Goal: Check status: Check status

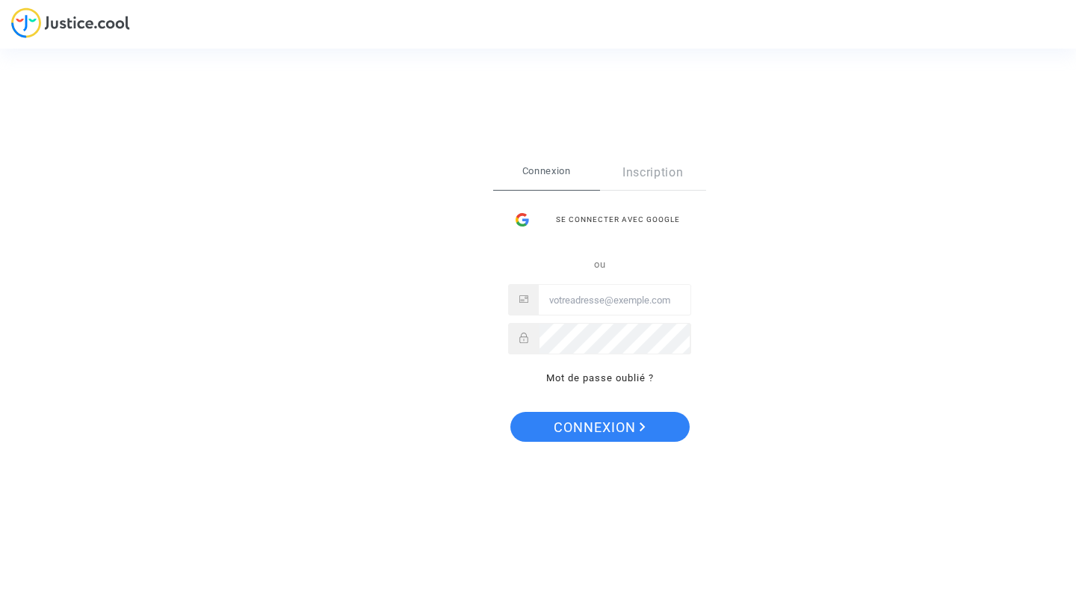
type input "flore2calonne@hotmail.fr"
click at [637, 418] on span "Connexion" at bounding box center [600, 427] width 92 height 31
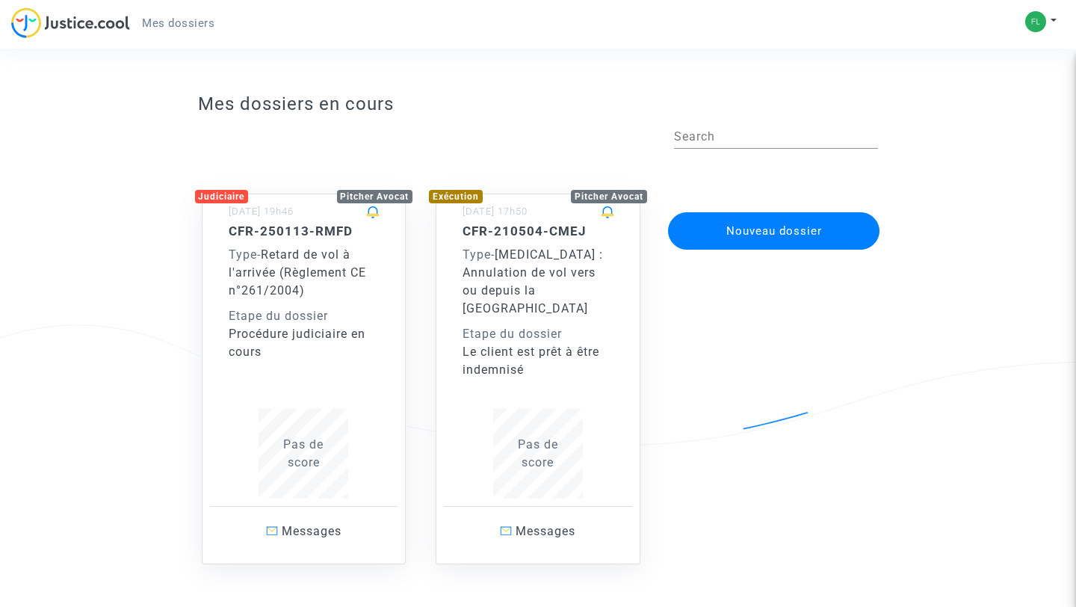
click at [507, 287] on span "[MEDICAL_DATA] : Annulation de vol vers ou depuis la [GEOGRAPHIC_DATA]" at bounding box center [532, 281] width 140 height 68
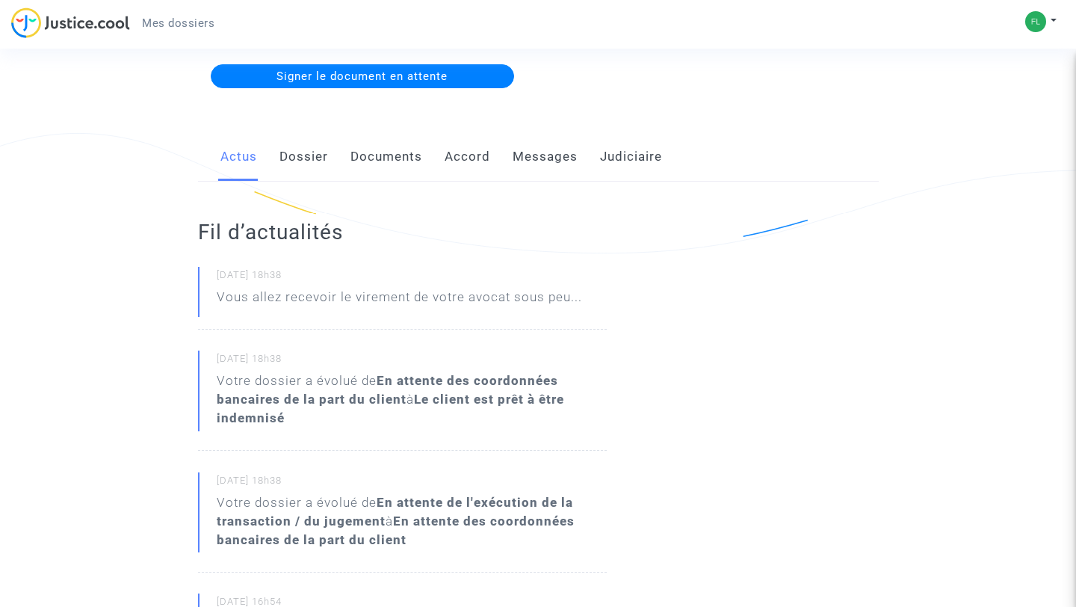
scroll to position [194, 0]
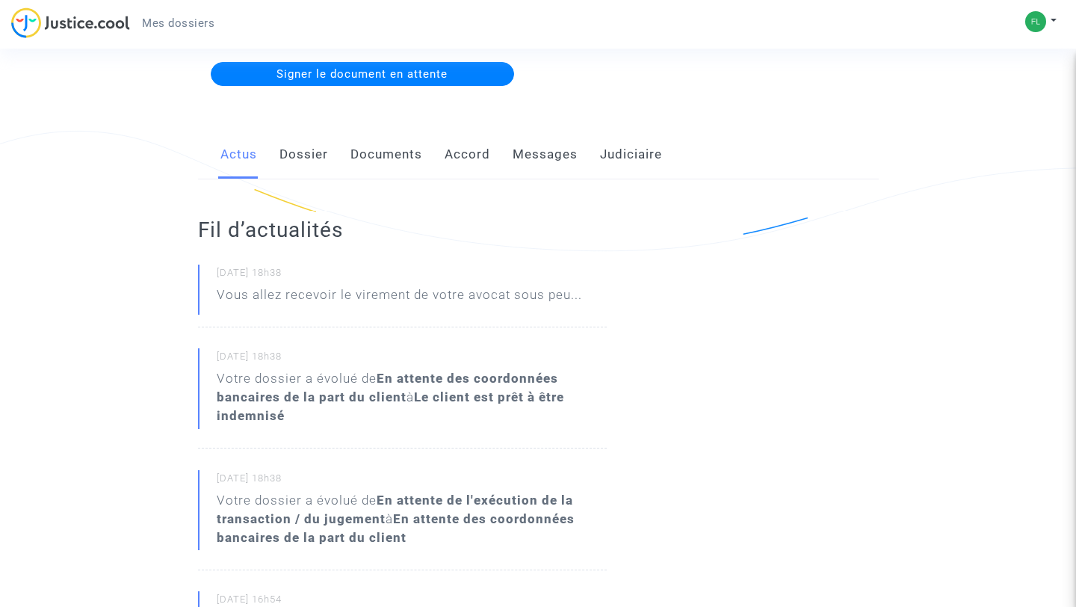
click at [513, 294] on p "Vous allez recevoir le virement de votre avocat sous peu..." at bounding box center [399, 298] width 365 height 26
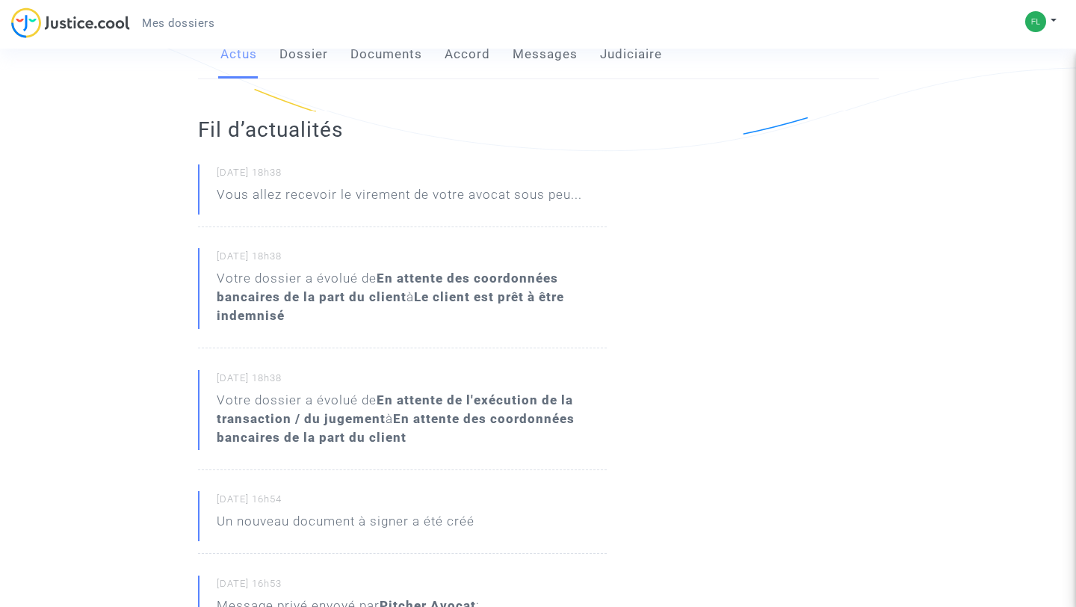
scroll to position [201, 0]
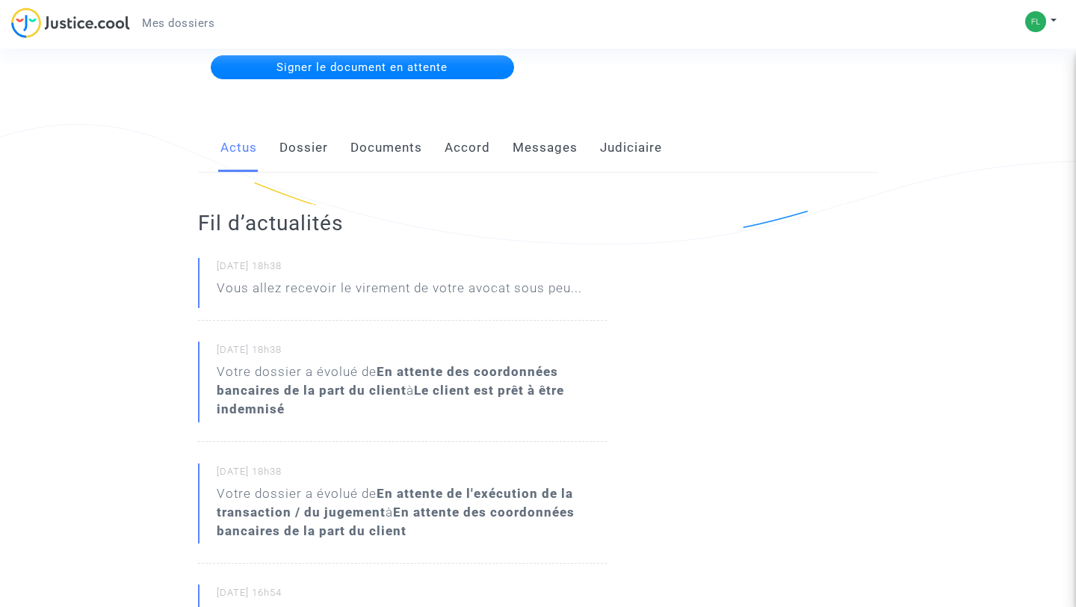
click at [530, 146] on link "Messages" at bounding box center [545, 147] width 65 height 49
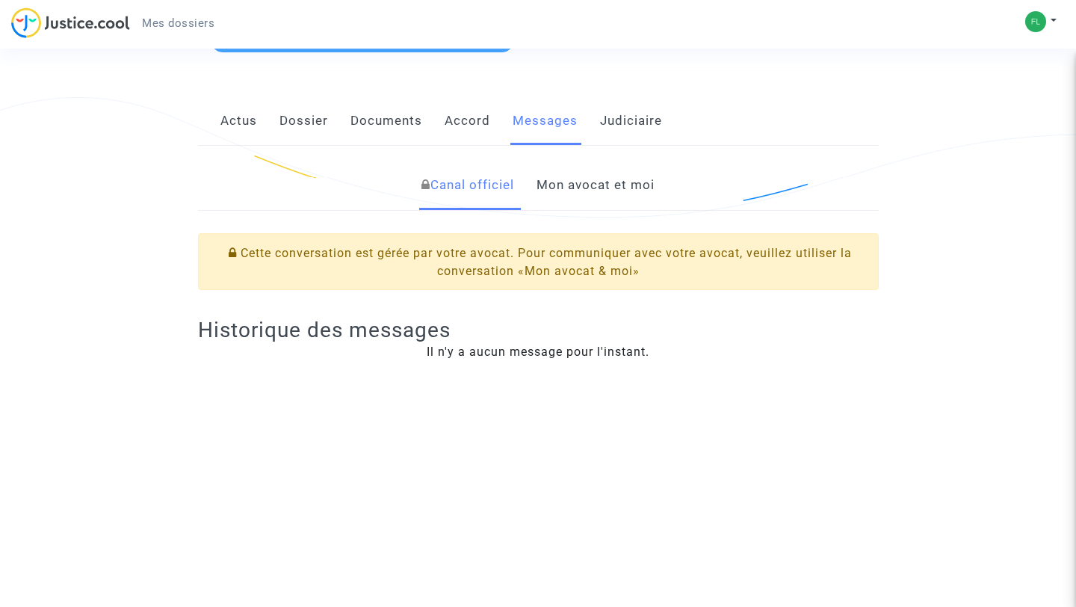
scroll to position [352, 0]
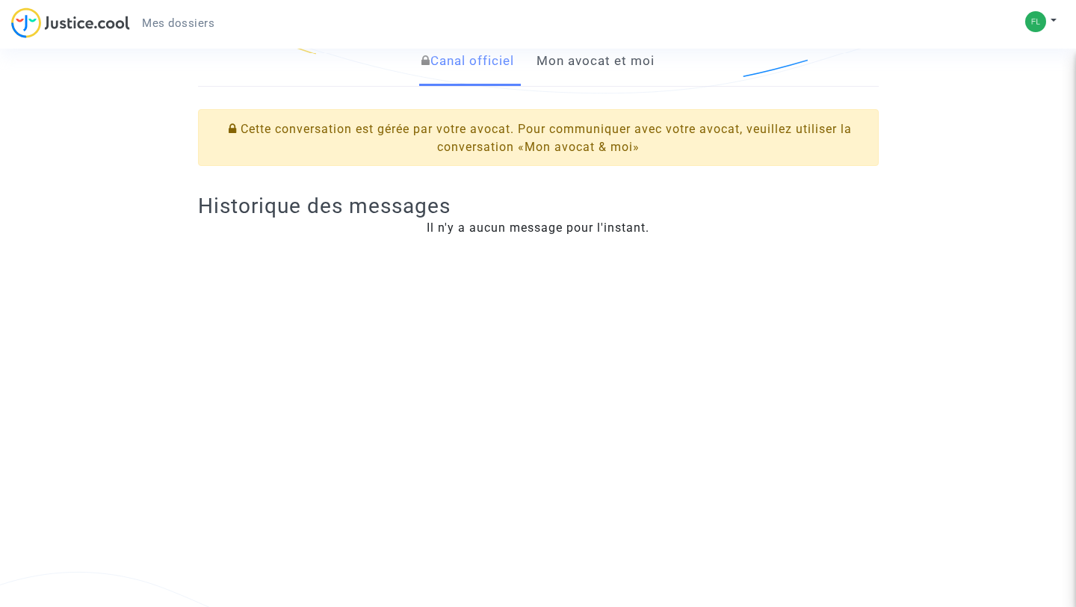
click at [614, 59] on link "Mon avocat et moi" at bounding box center [595, 61] width 118 height 49
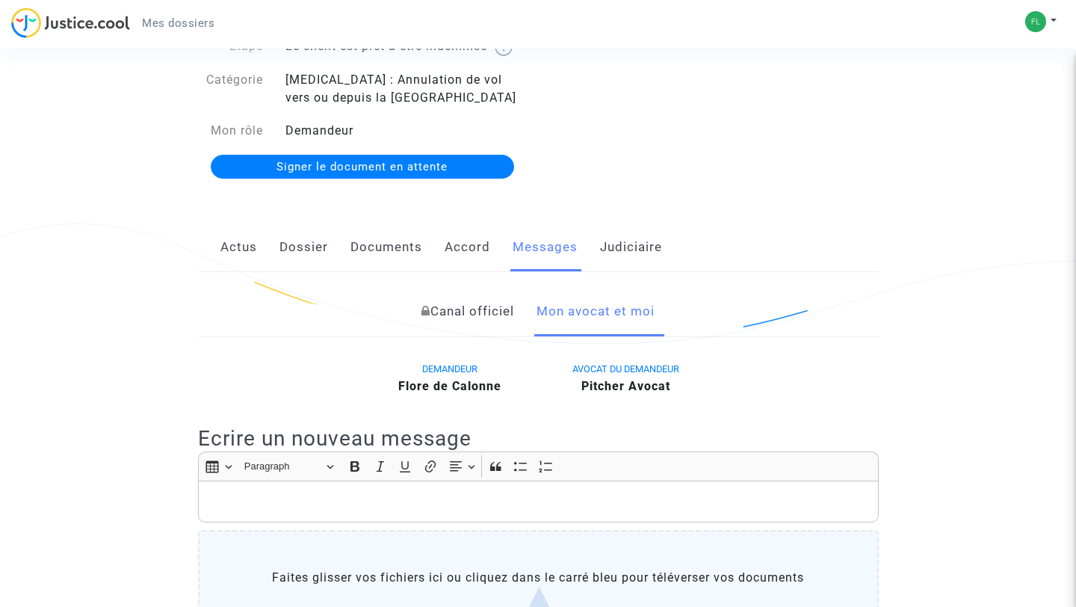
scroll to position [22, 0]
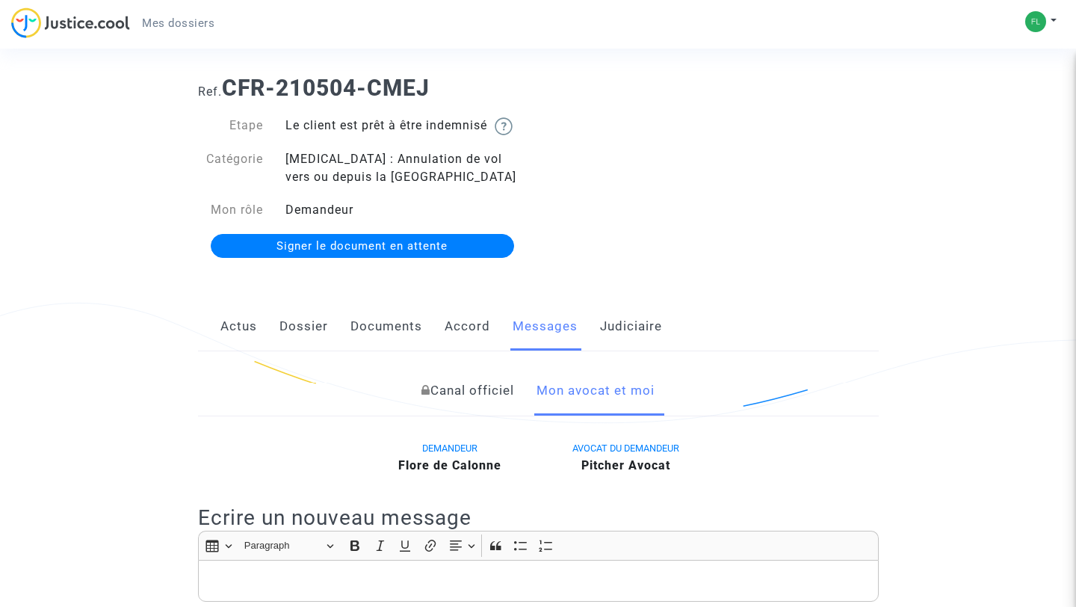
click at [625, 323] on link "Judiciaire" at bounding box center [631, 326] width 62 height 49
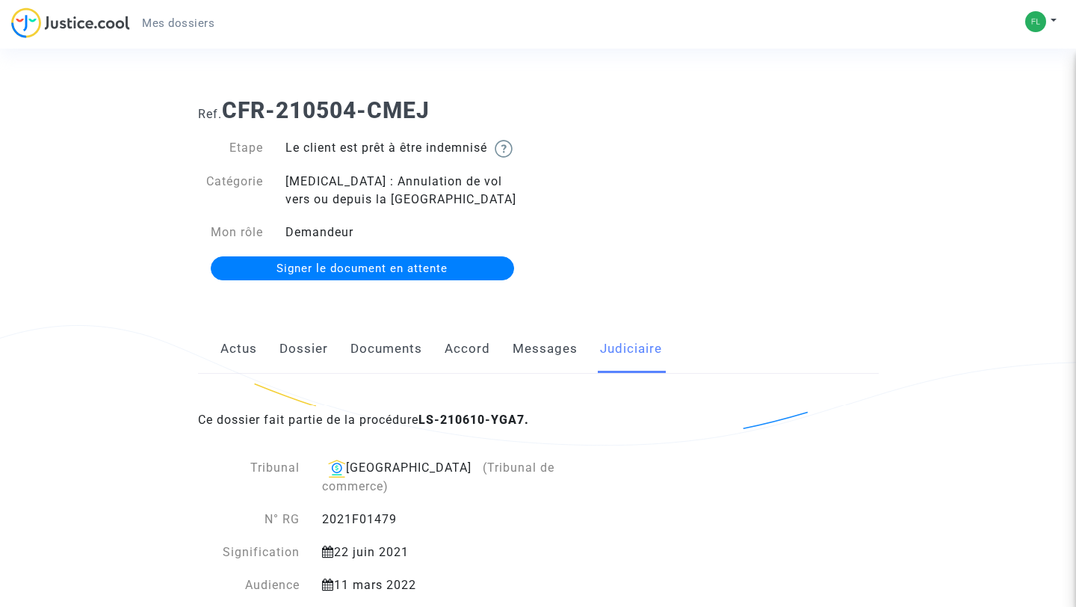
click at [384, 347] on link "Documents" at bounding box center [386, 348] width 72 height 49
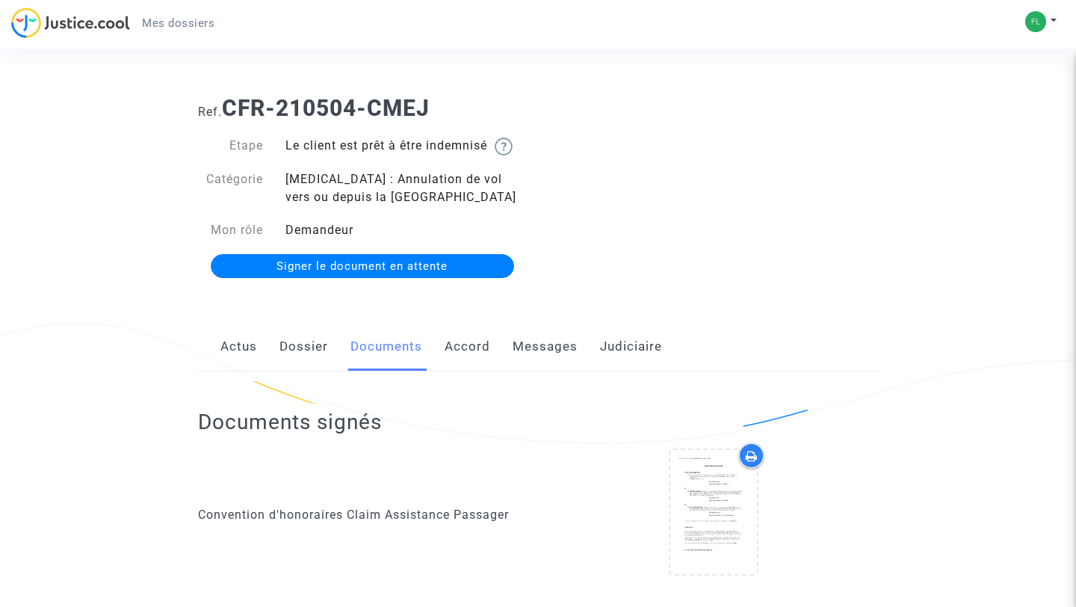
scroll to position [6, 0]
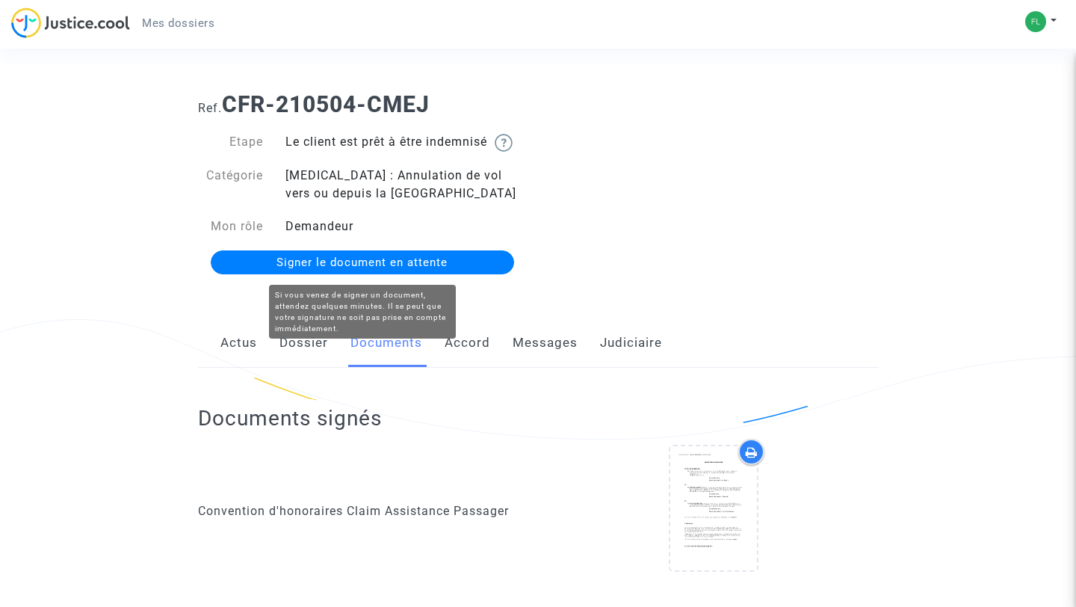
click at [336, 257] on span "Signer le document en attente" at bounding box center [361, 262] width 171 height 13
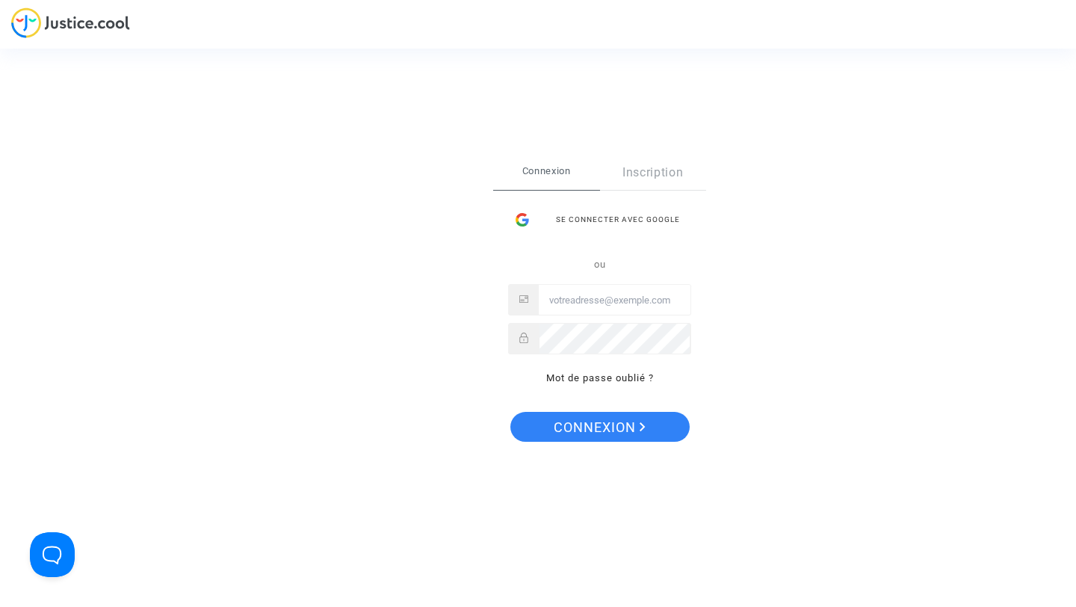
type input "[EMAIL_ADDRESS][DOMAIN_NAME]"
click at [598, 424] on span "Connexion" at bounding box center [600, 427] width 92 height 31
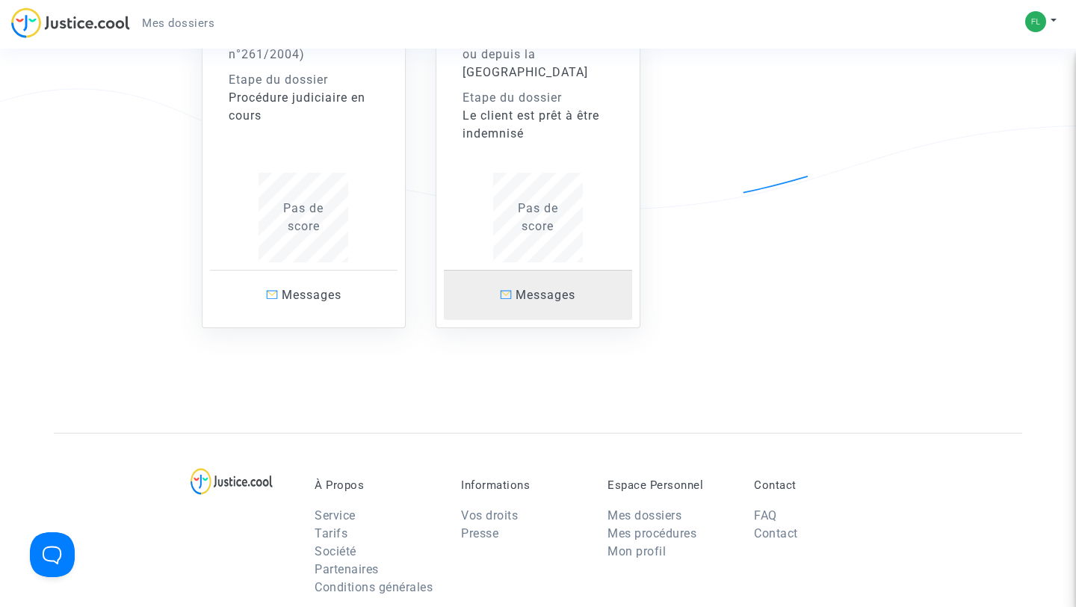
scroll to position [227, 0]
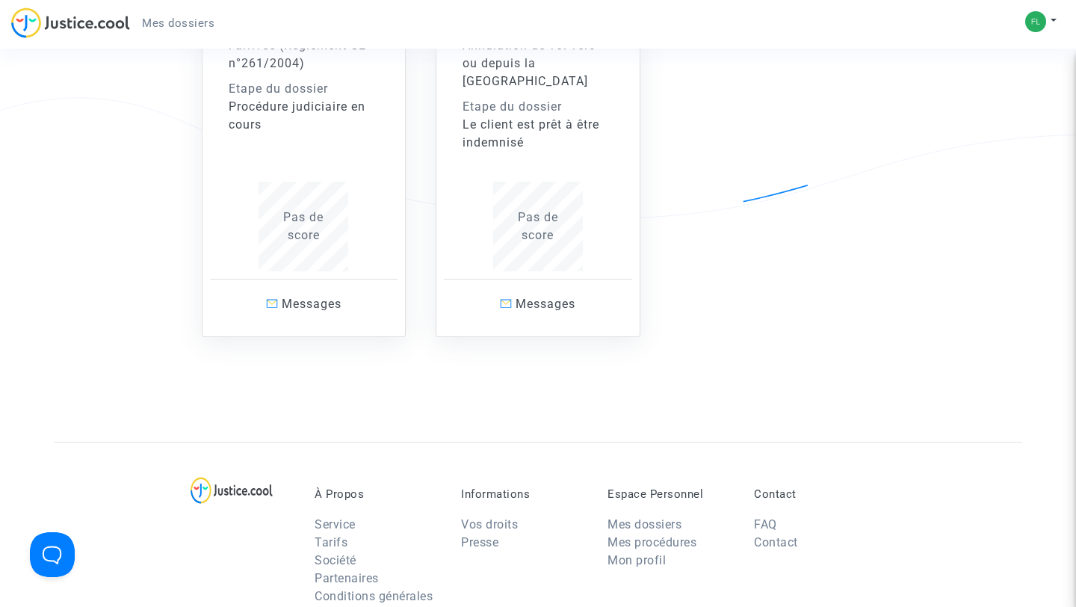
click at [315, 117] on div "Procédure judiciaire en cours" at bounding box center [304, 116] width 151 height 36
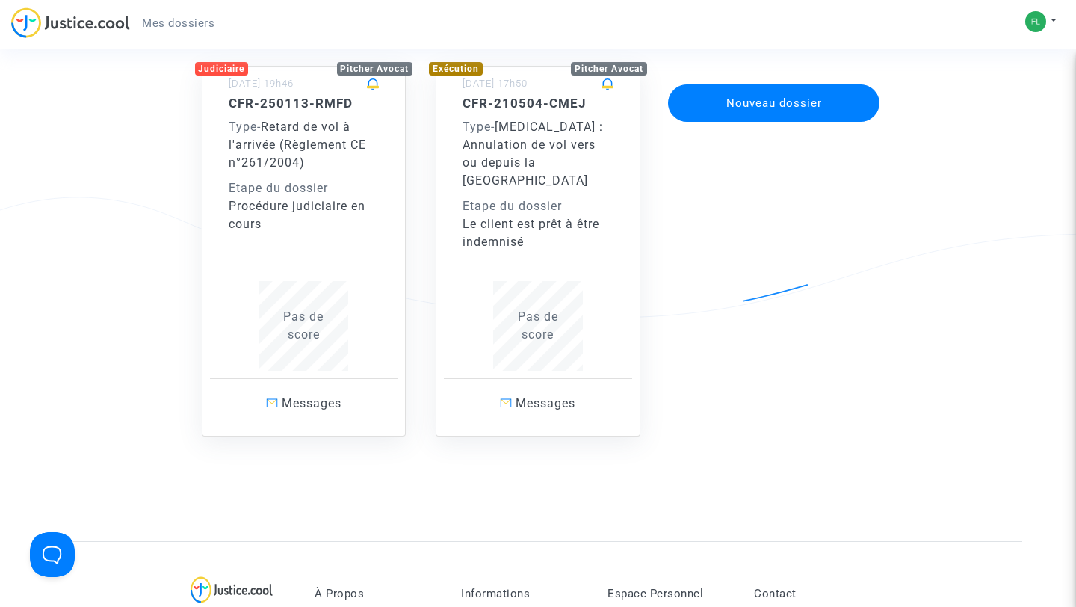
scroll to position [118, 0]
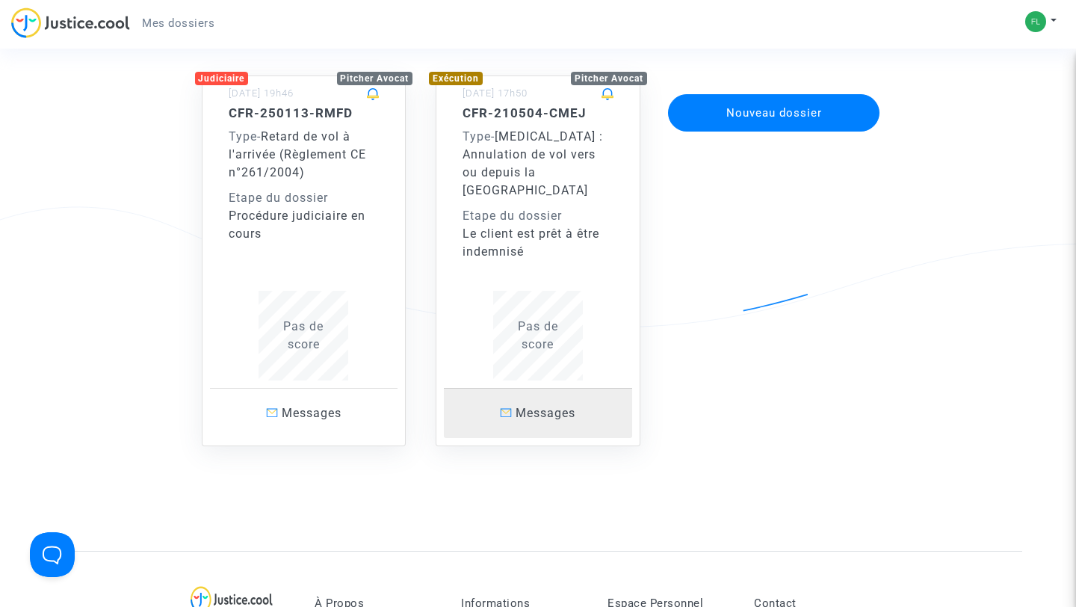
click at [534, 406] on span "Messages" at bounding box center [546, 413] width 60 height 14
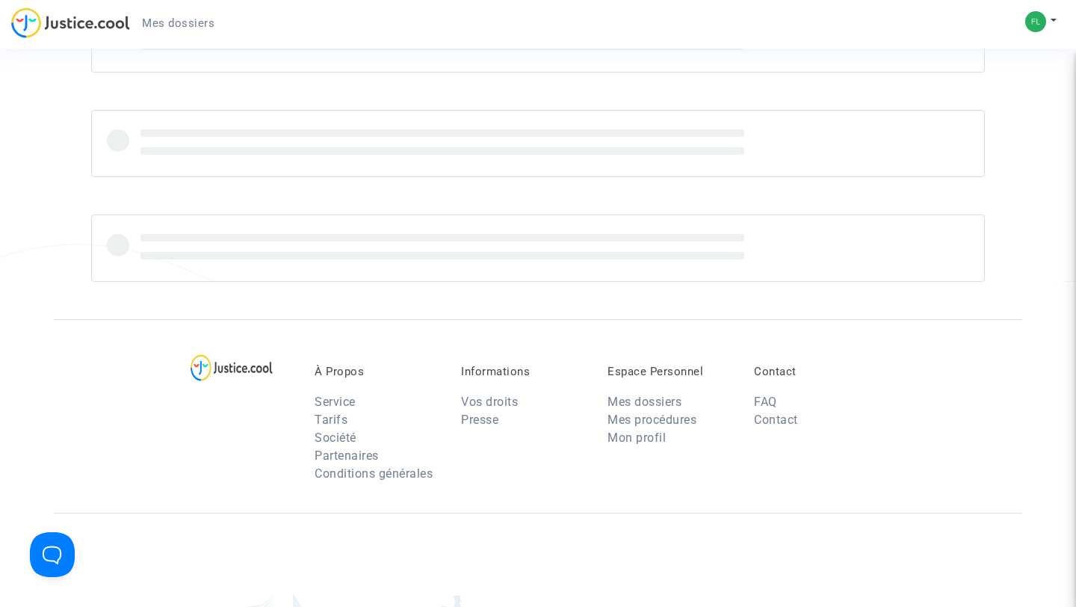
scroll to position [118, 0]
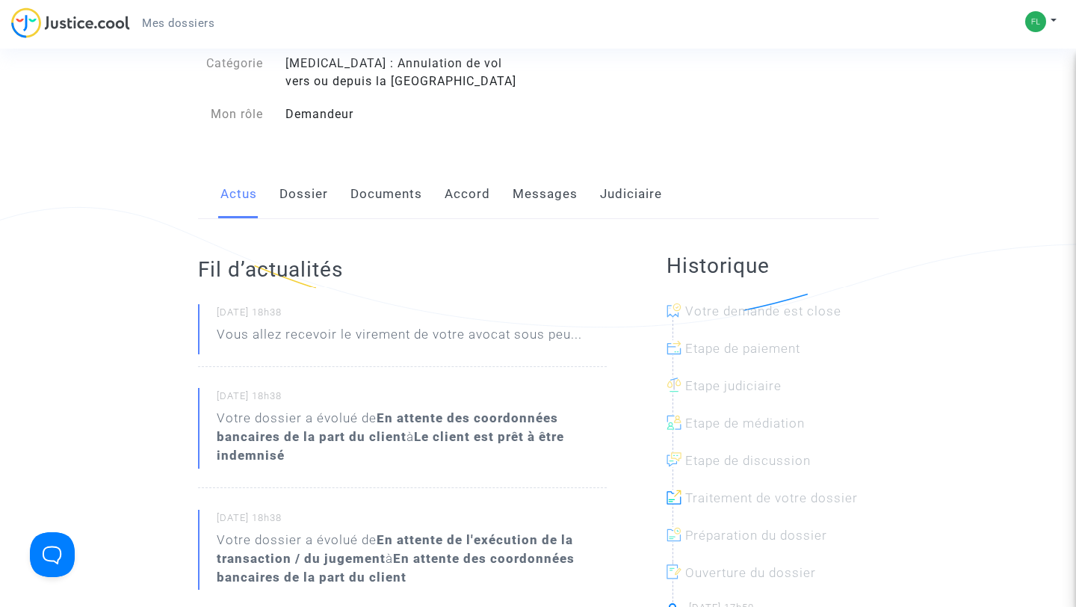
click at [533, 338] on p "Vous allez recevoir le virement de votre avocat sous peu..." at bounding box center [399, 338] width 365 height 26
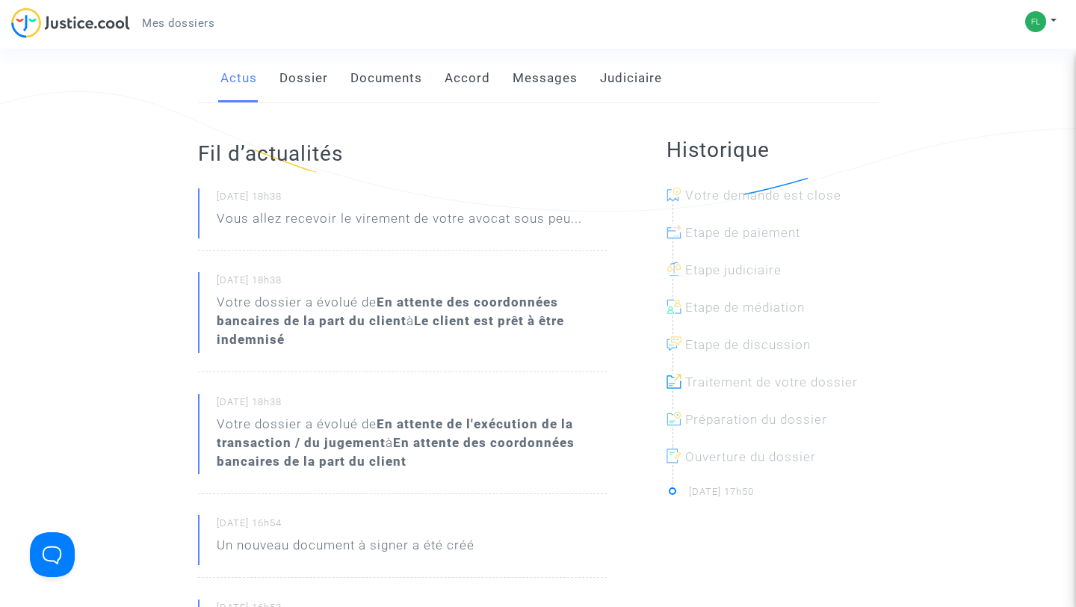
scroll to position [242, 0]
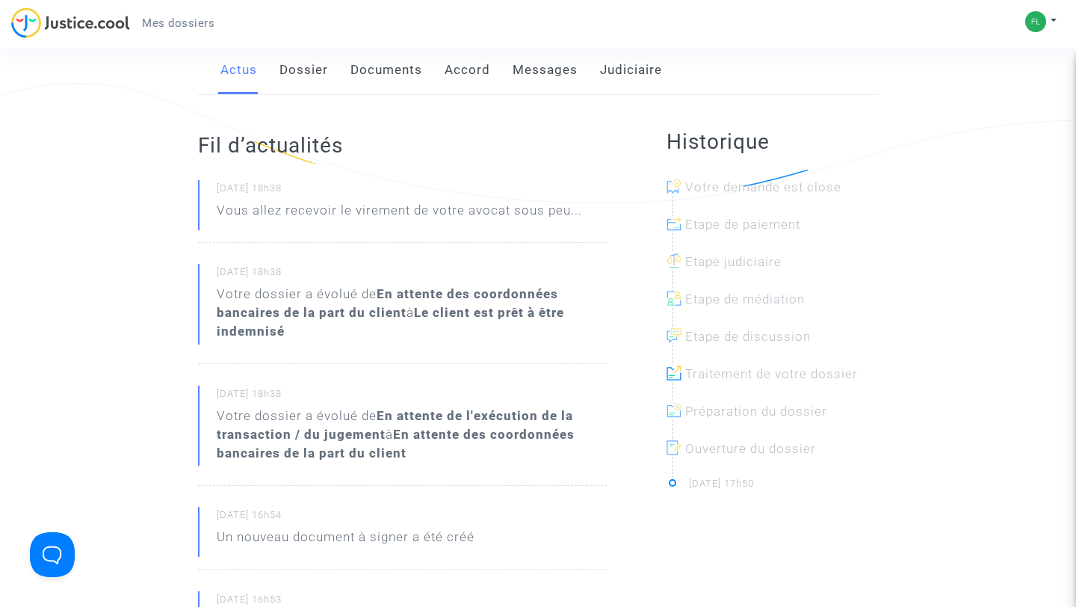
click at [471, 75] on link "Accord" at bounding box center [468, 70] width 46 height 49
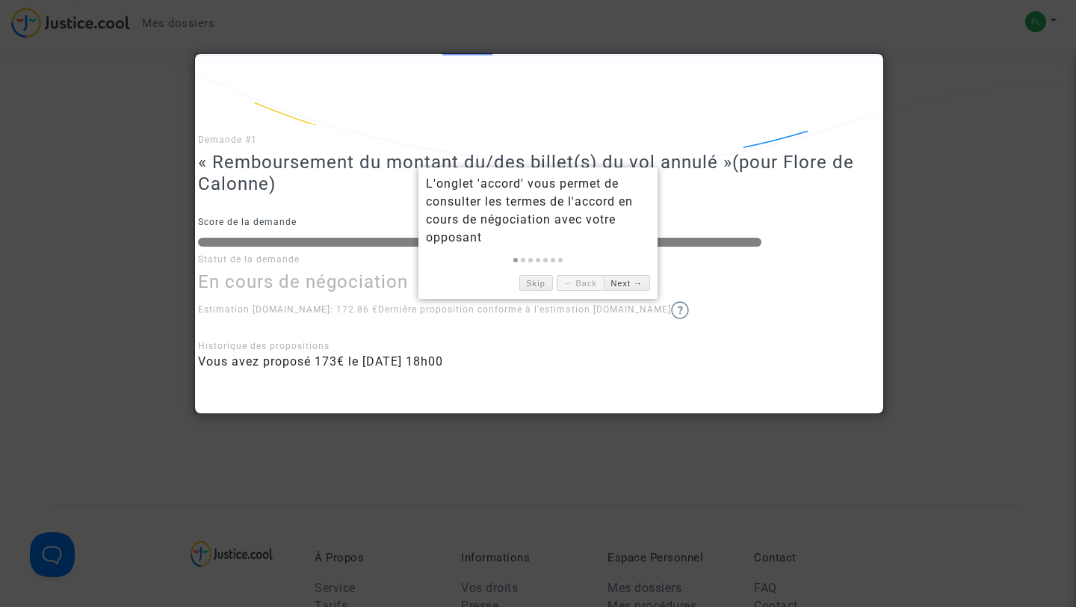
scroll to position [282, 0]
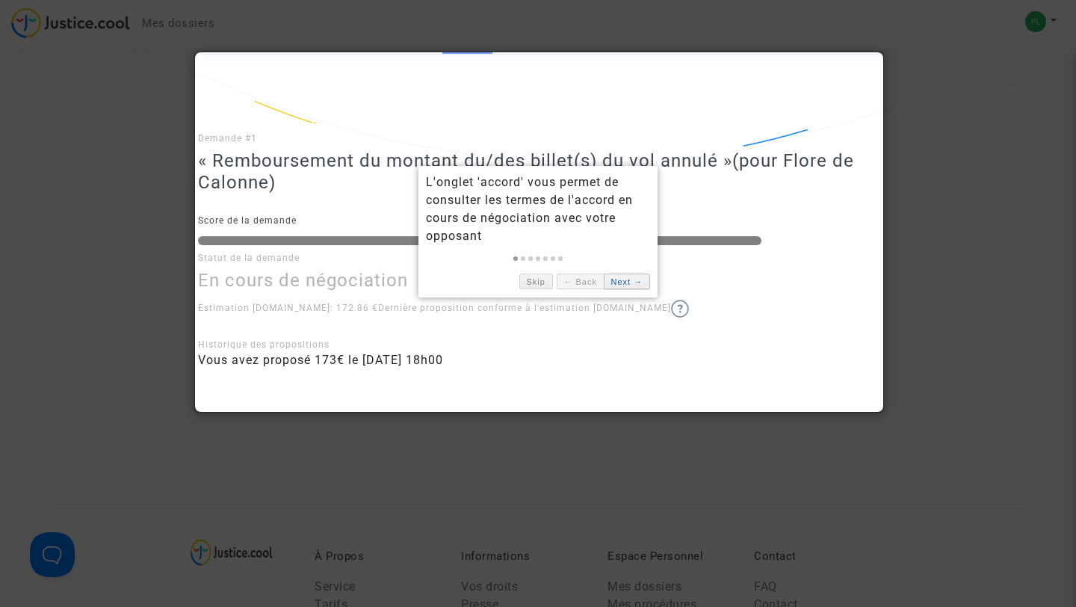
click at [630, 284] on link "Next →" at bounding box center [627, 281] width 46 height 16
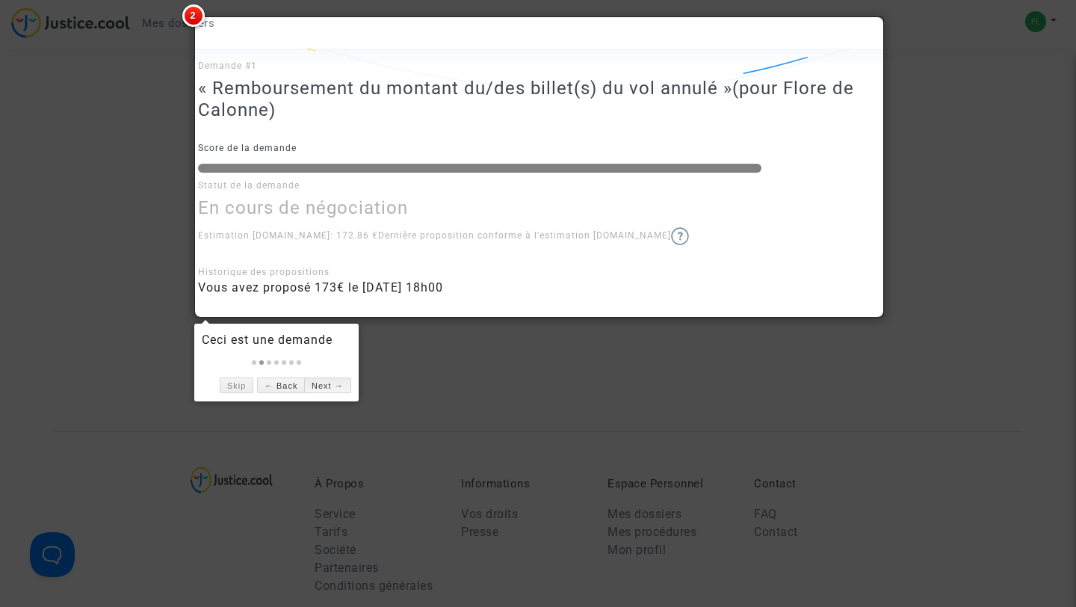
scroll to position [360, 0]
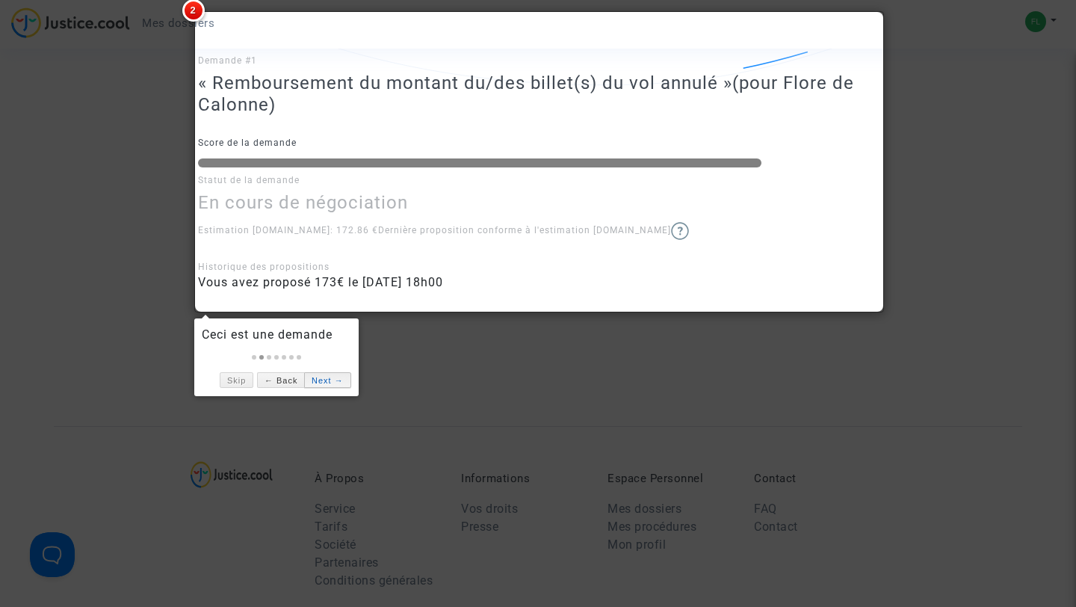
click at [327, 380] on link "Next →" at bounding box center [327, 380] width 46 height 16
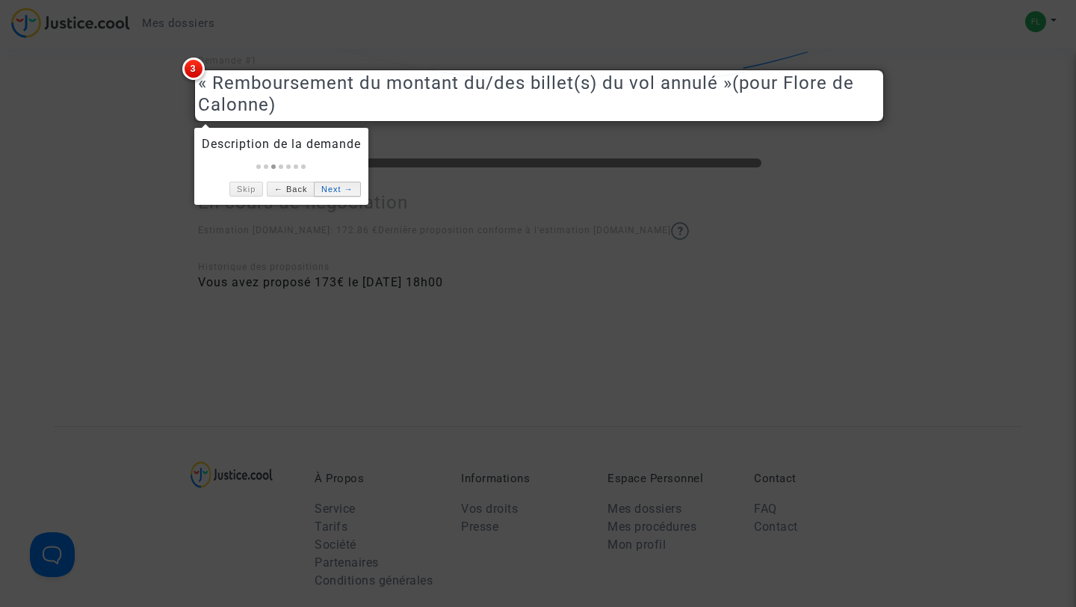
click at [345, 191] on link "Next →" at bounding box center [337, 190] width 46 height 16
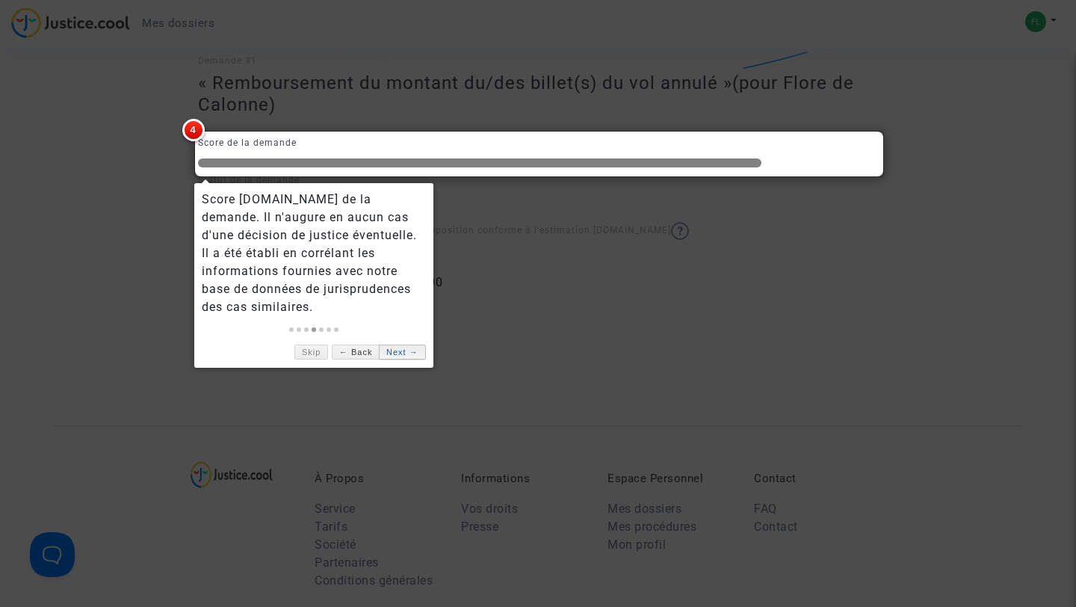
click at [401, 344] on link "Next →" at bounding box center [402, 352] width 46 height 16
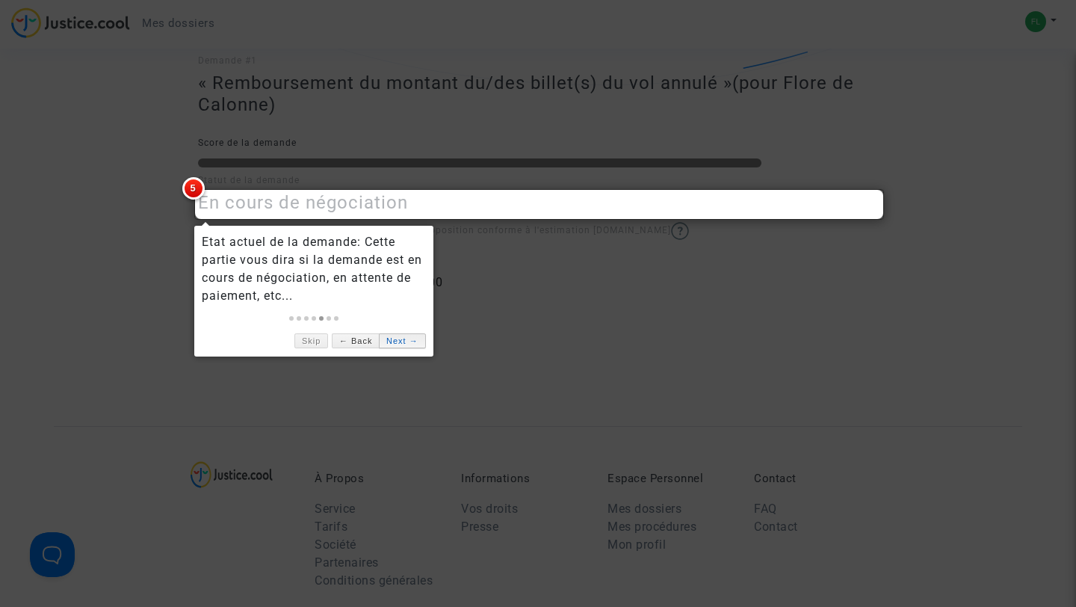
click at [401, 335] on link "Next →" at bounding box center [402, 341] width 46 height 16
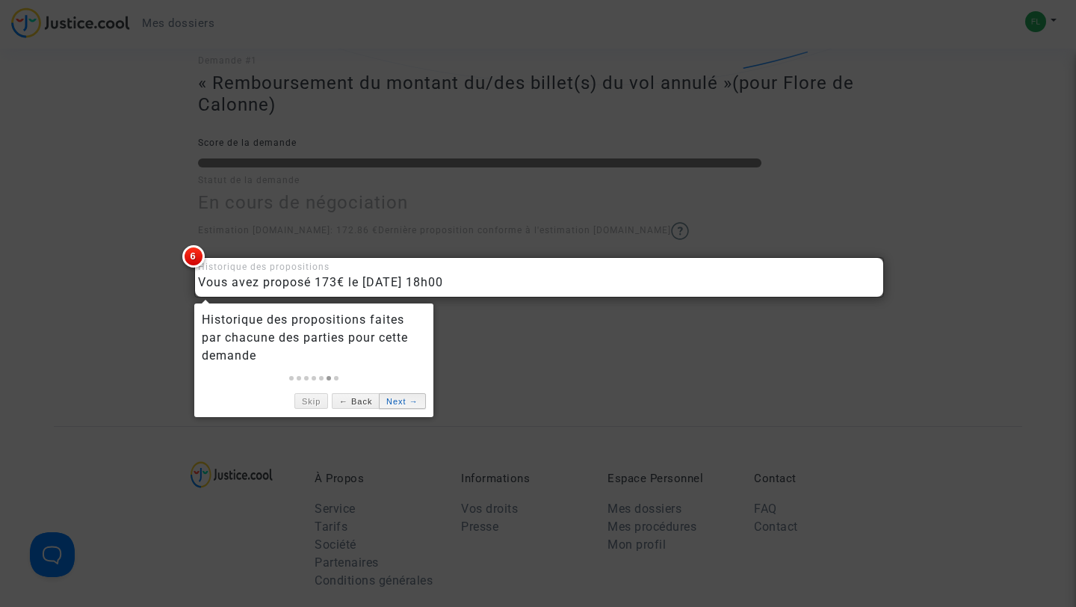
click at [409, 404] on link "Next →" at bounding box center [402, 401] width 46 height 16
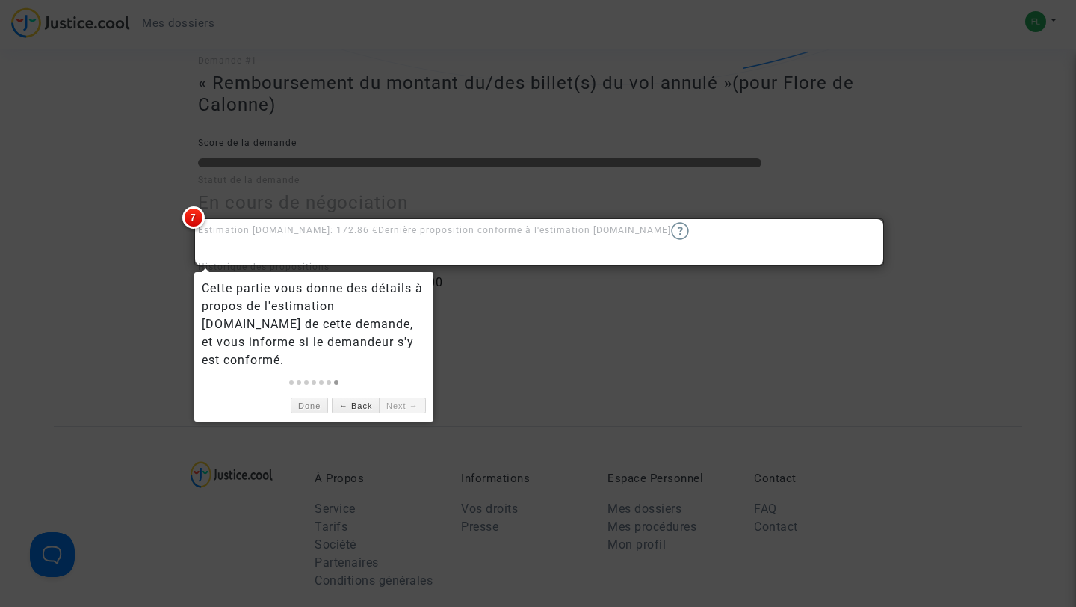
click at [557, 397] on div at bounding box center [538, 303] width 1076 height 607
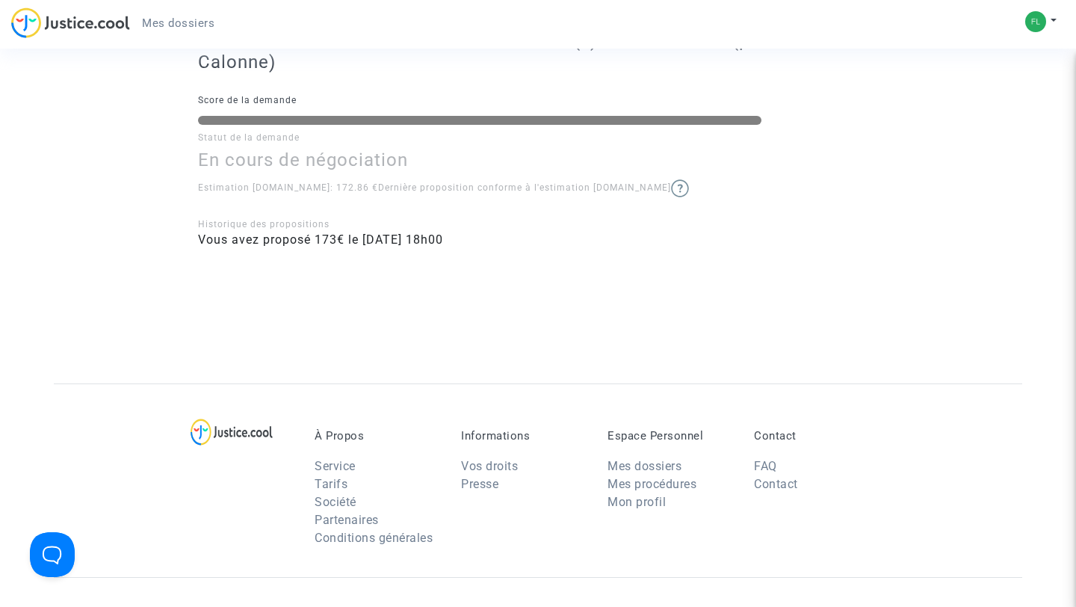
scroll to position [406, 0]
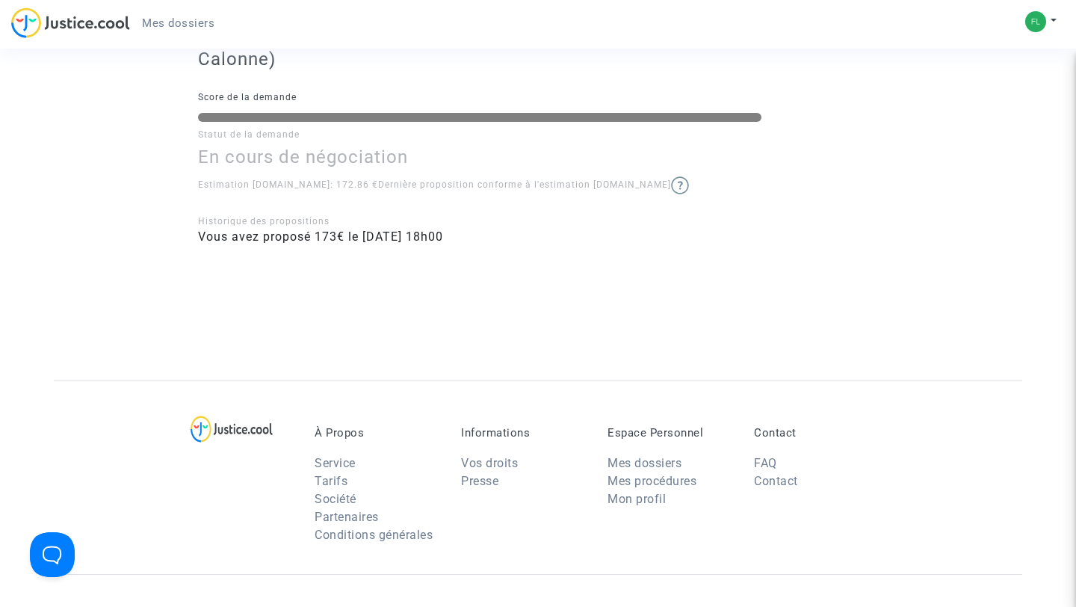
click at [671, 186] on img at bounding box center [680, 185] width 18 height 18
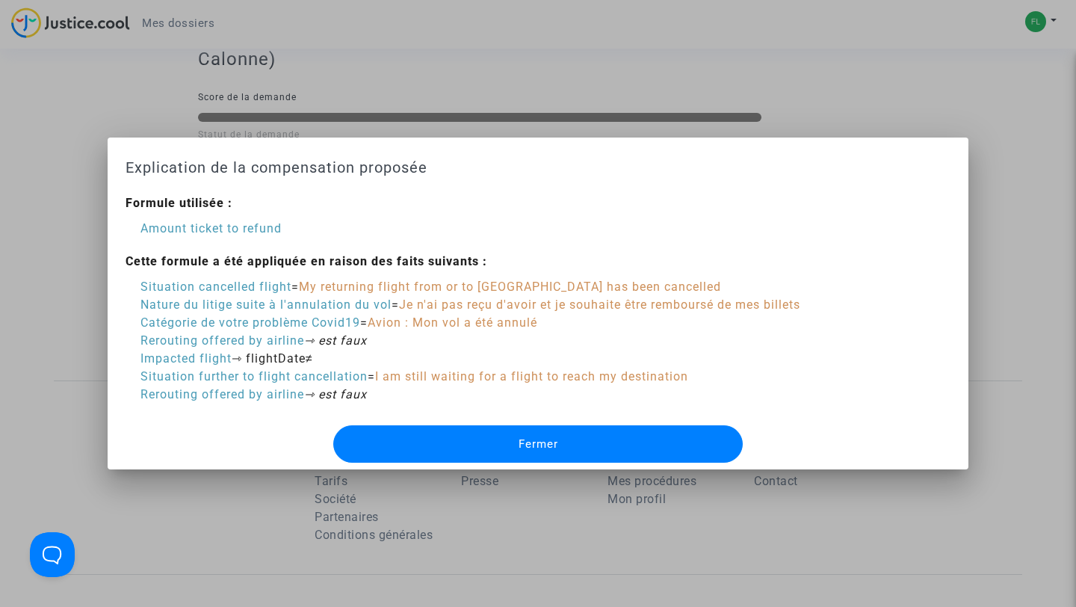
scroll to position [0, 0]
click at [624, 131] on div at bounding box center [538, 303] width 1076 height 607
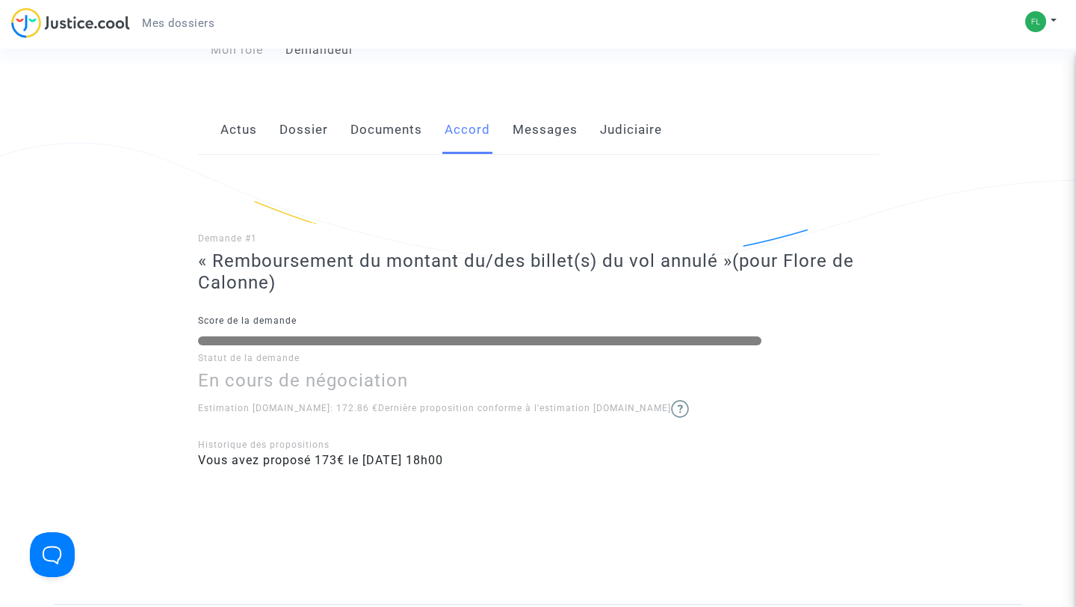
scroll to position [182, 0]
click at [543, 137] on link "Messages" at bounding box center [545, 130] width 65 height 49
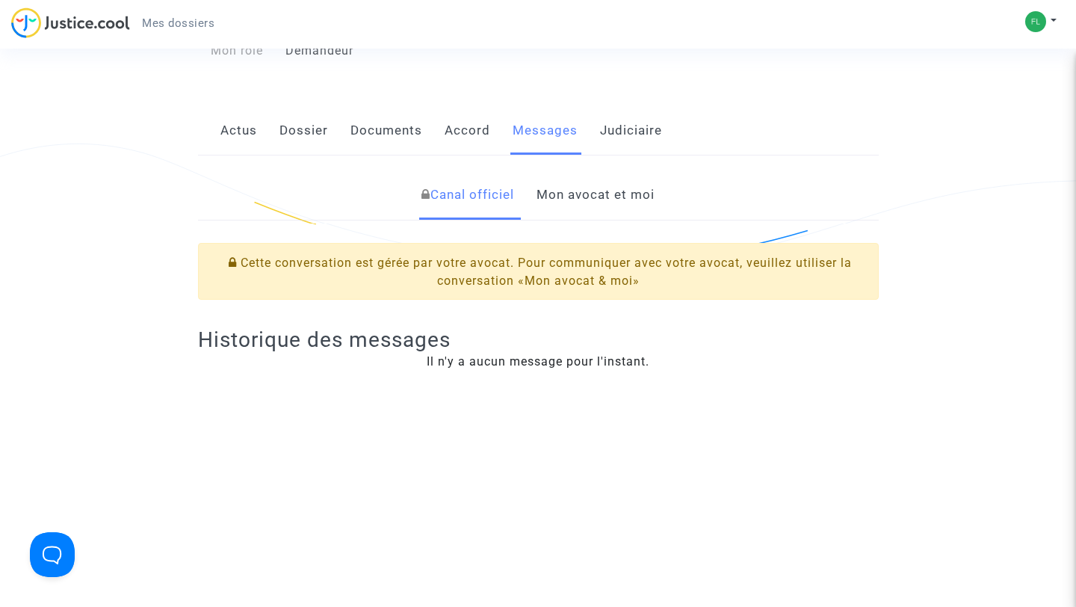
click at [580, 197] on link "Mon avocat et moi" at bounding box center [595, 194] width 118 height 49
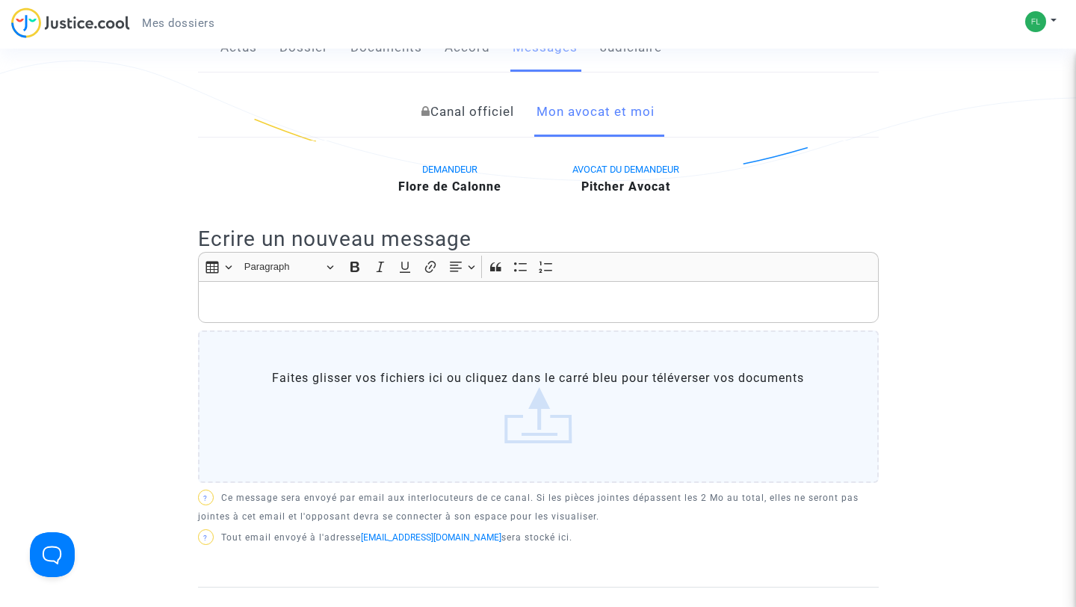
scroll to position [246, 0]
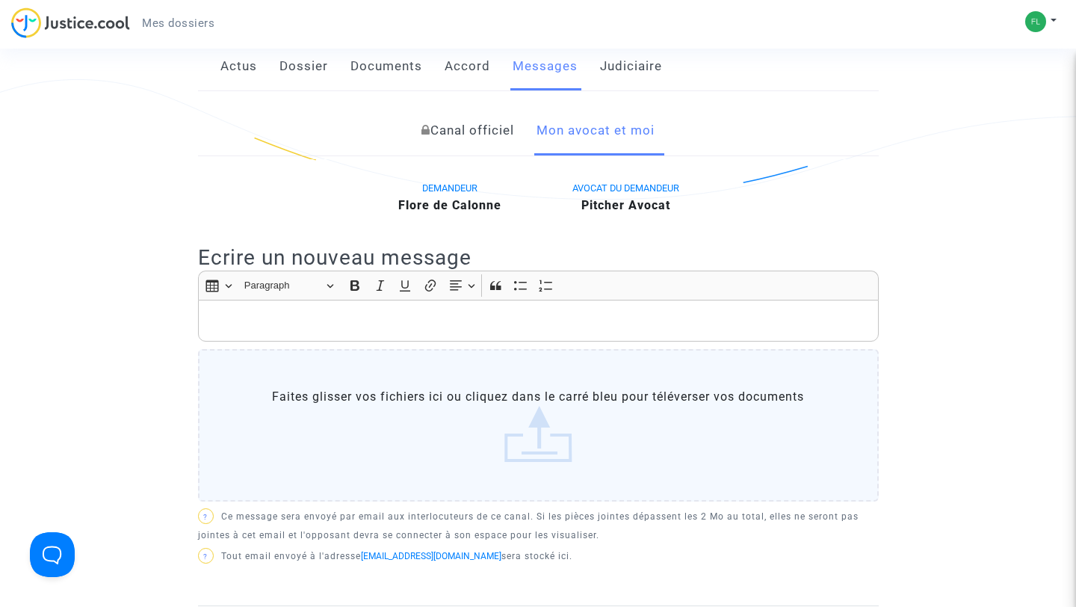
click at [303, 61] on link "Dossier" at bounding box center [303, 66] width 49 height 49
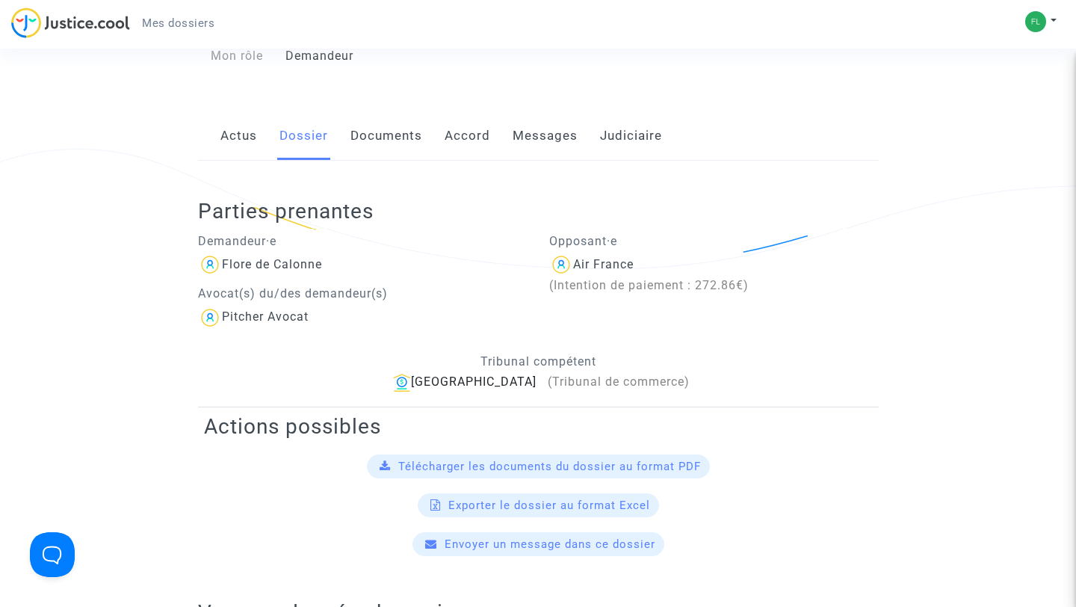
scroll to position [174, 0]
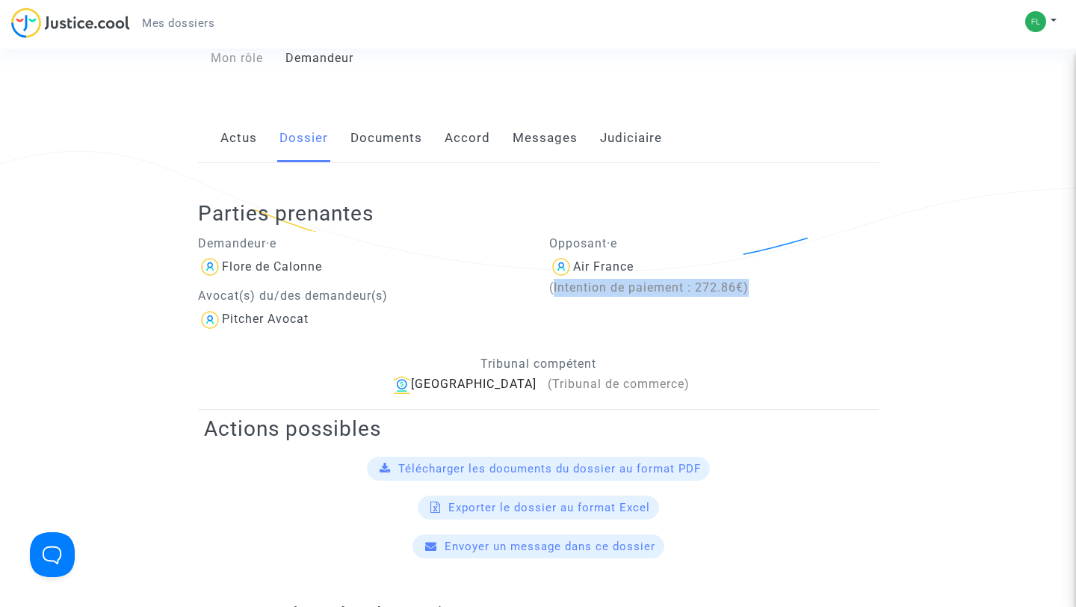
drag, startPoint x: 554, startPoint y: 287, endPoint x: 763, endPoint y: 283, distance: 209.2
click at [763, 283] on div "Opposant·e Air France (Intention de paiement : 272.86€)" at bounding box center [714, 278] width 352 height 105
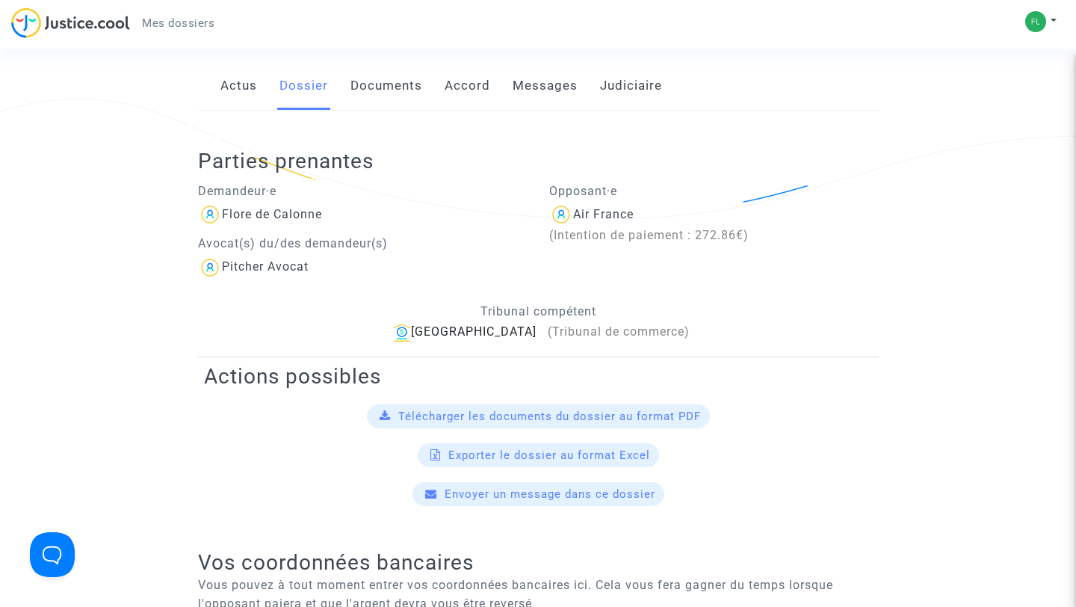
scroll to position [229, 0]
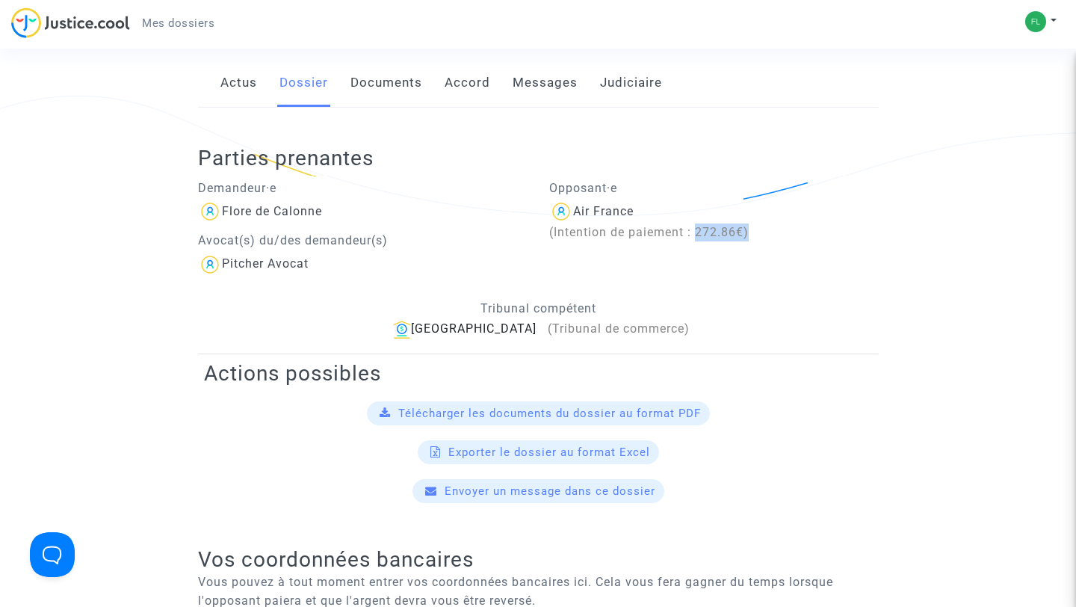
drag, startPoint x: 697, startPoint y: 229, endPoint x: 749, endPoint y: 235, distance: 51.8
click at [749, 235] on span "(Intention de paiement : 272.86€)" at bounding box center [648, 232] width 199 height 14
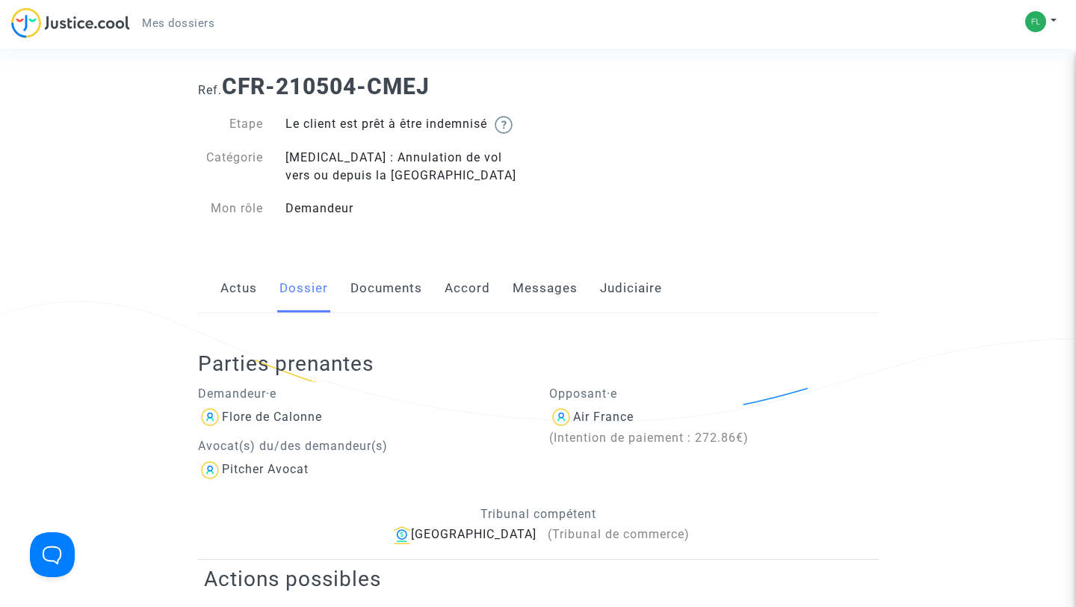
scroll to position [0, 0]
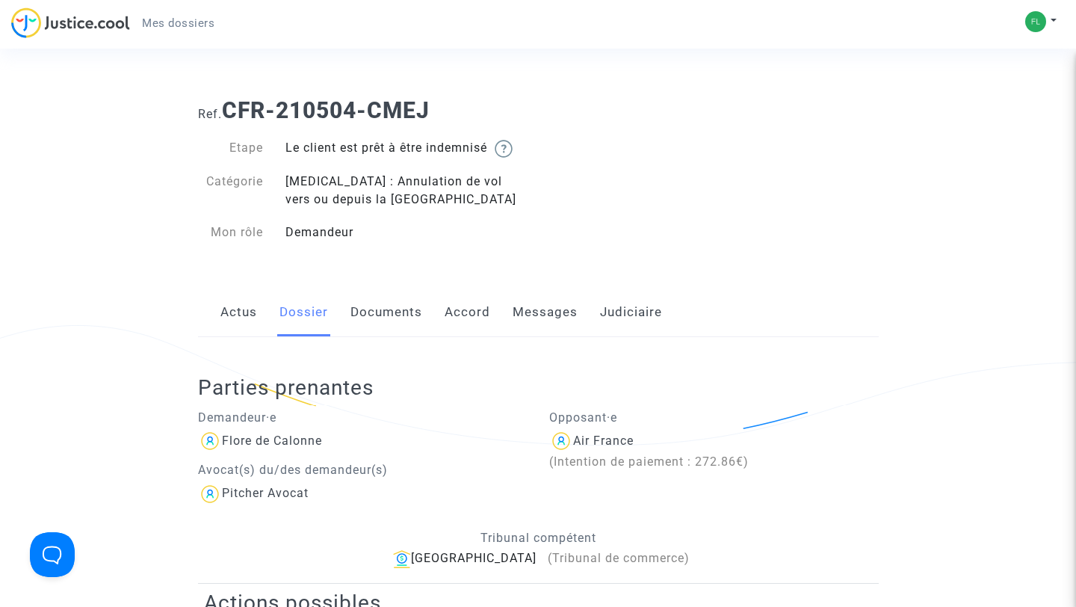
click at [101, 27] on img at bounding box center [70, 22] width 119 height 31
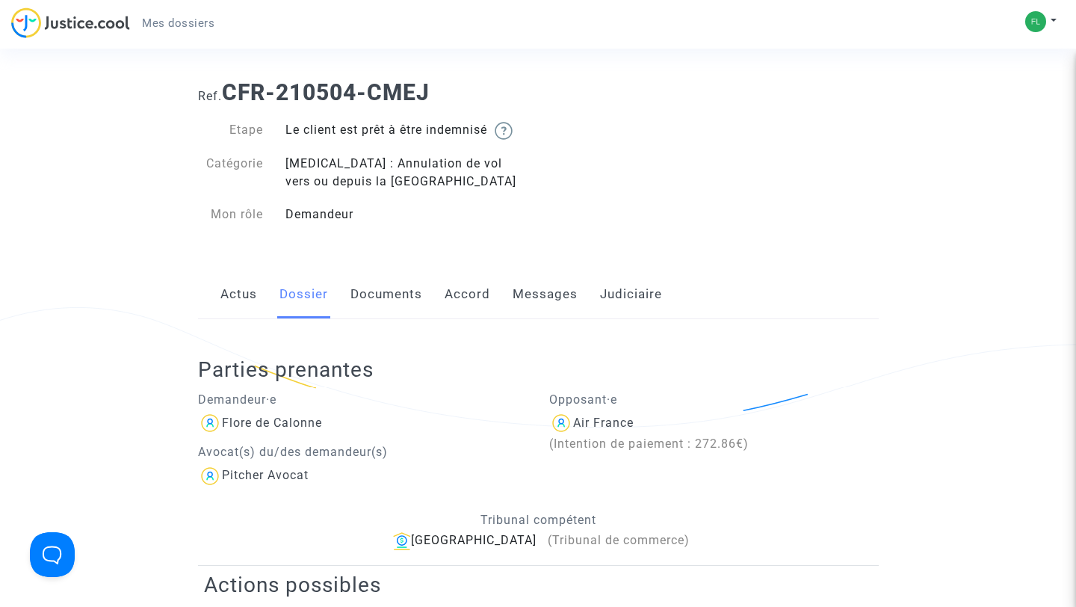
scroll to position [61, 0]
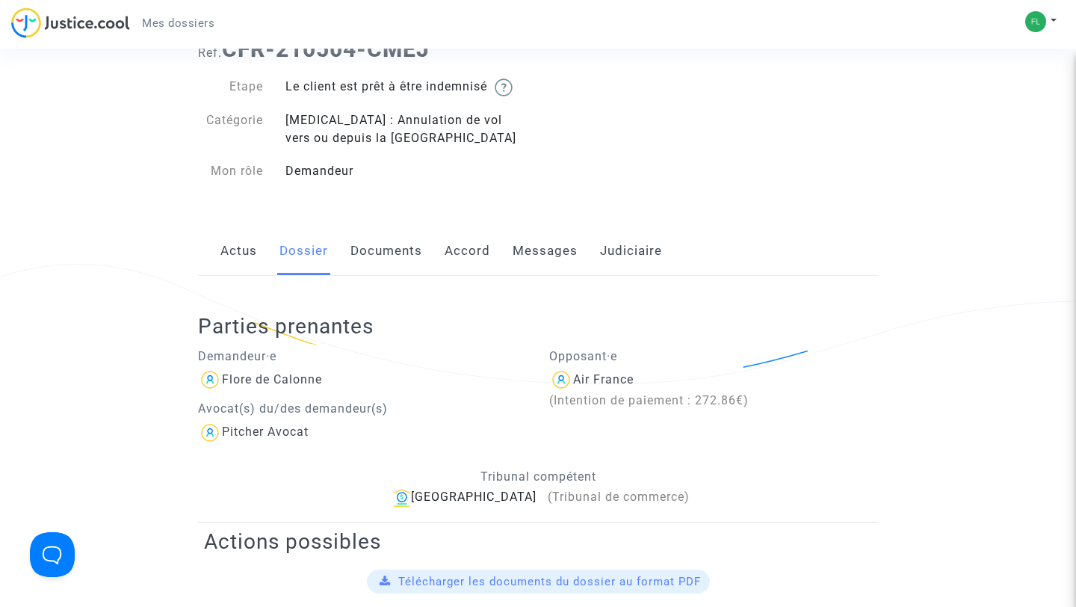
drag, startPoint x: 288, startPoint y: 84, endPoint x: 368, endPoint y: 170, distance: 116.8
click at [368, 170] on div "Etape Le client est prêt à être indemnisé Catégorie Covid-19 : Annulation de vo…" at bounding box center [362, 129] width 329 height 102
click at [368, 170] on div "Demandeur" at bounding box center [406, 171] width 264 height 18
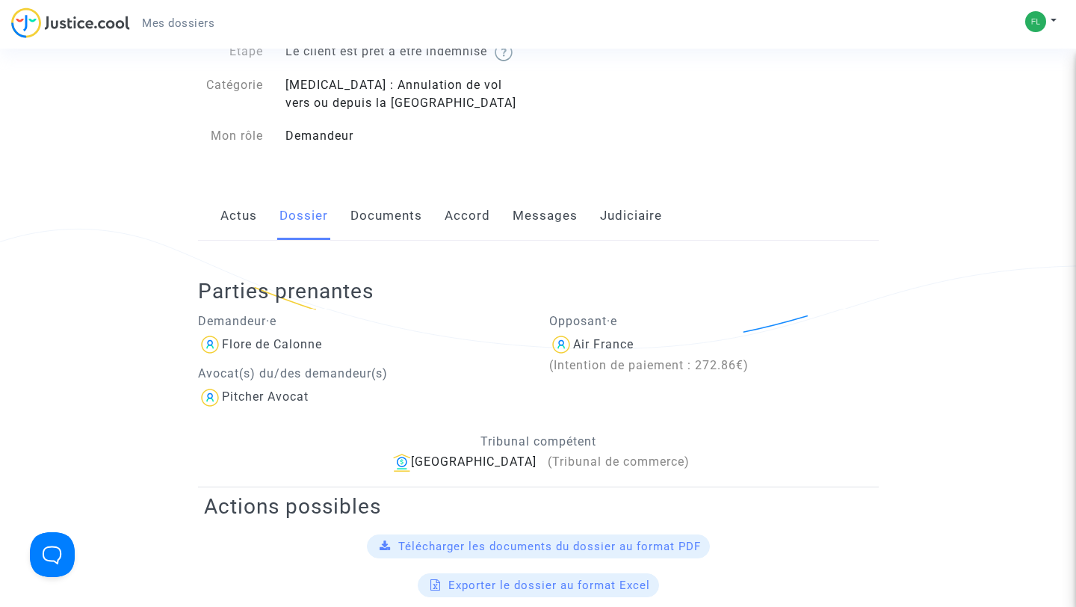
scroll to position [0, 0]
